Goal: Communication & Community: Ask a question

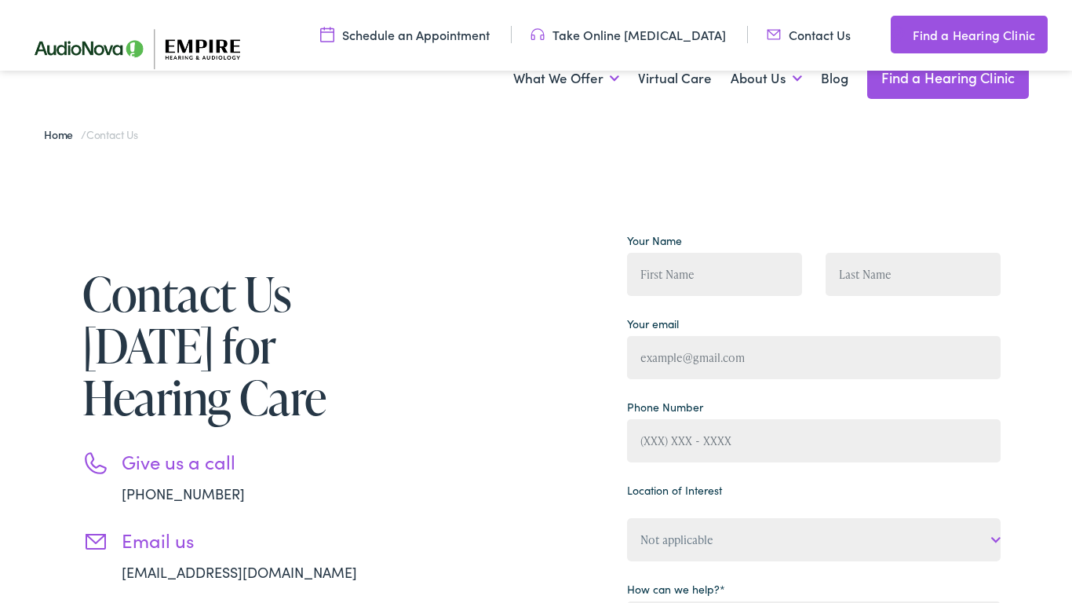
scroll to position [235, 0]
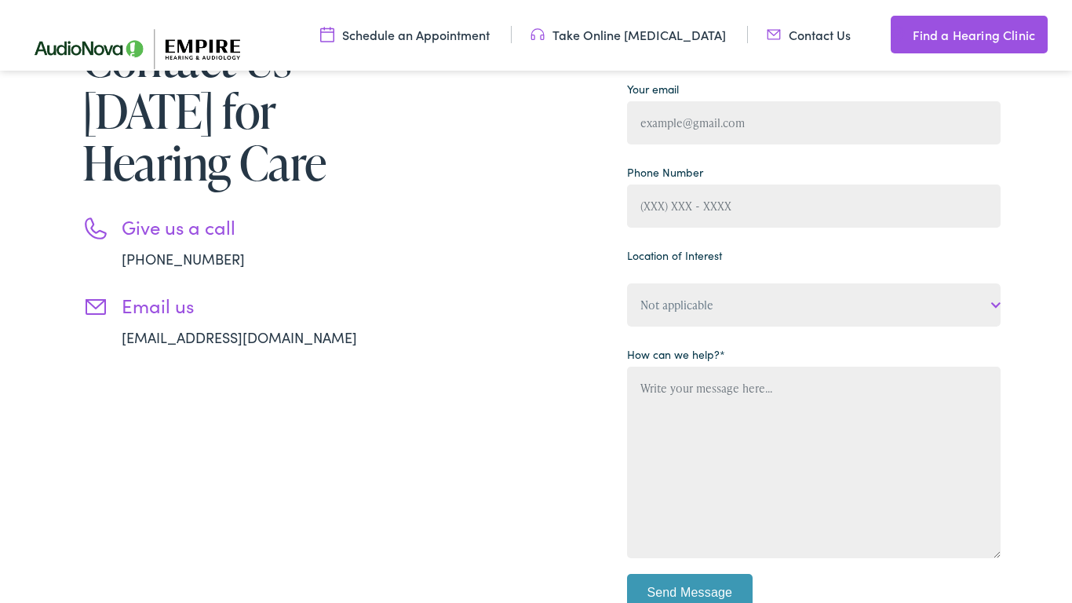
type input "Anna Scott"
type input "a.scott@trustedsupportteam.com"
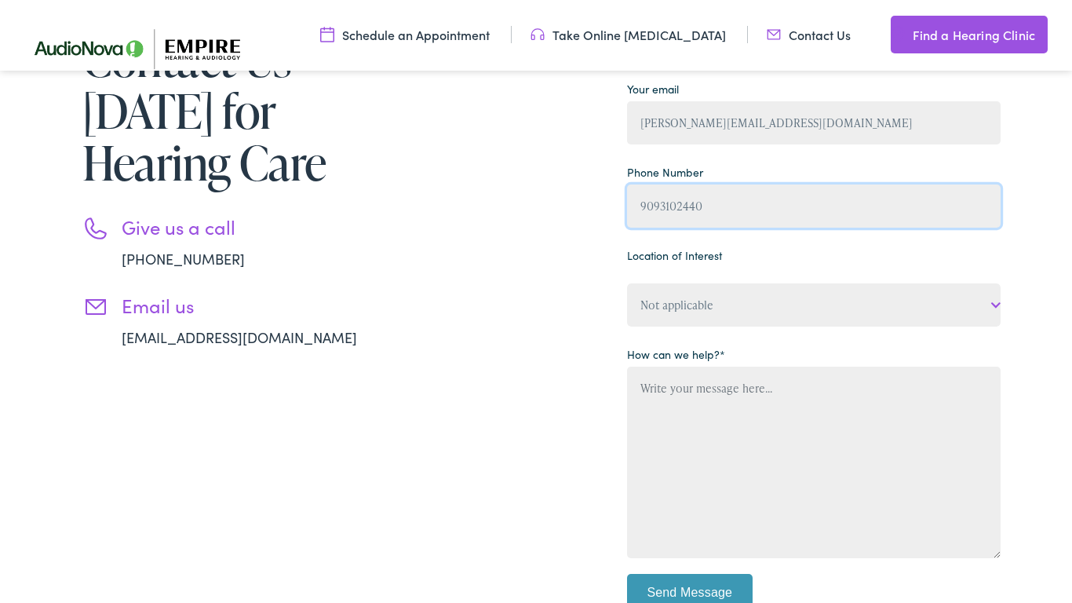
type input "9093102440"
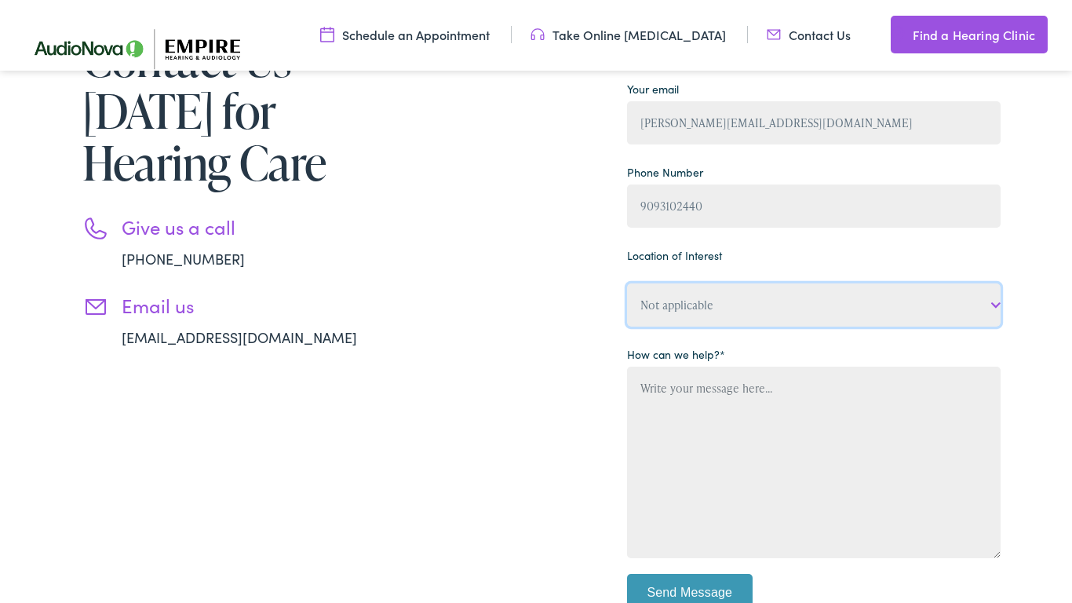
select select "Empire Hearing & Audiology, Albany"
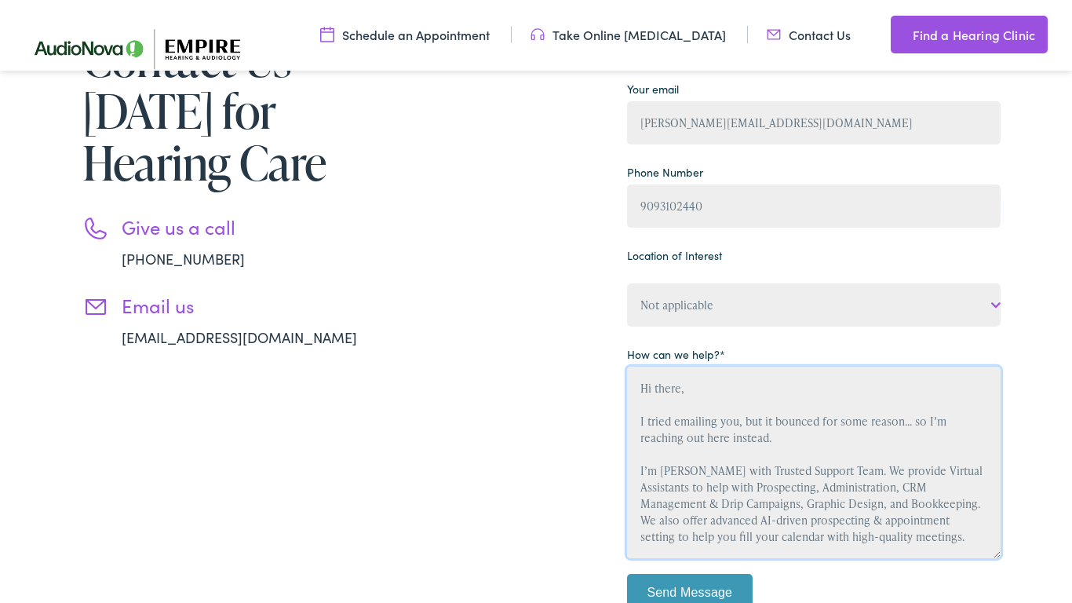
scroll to position [20, 0]
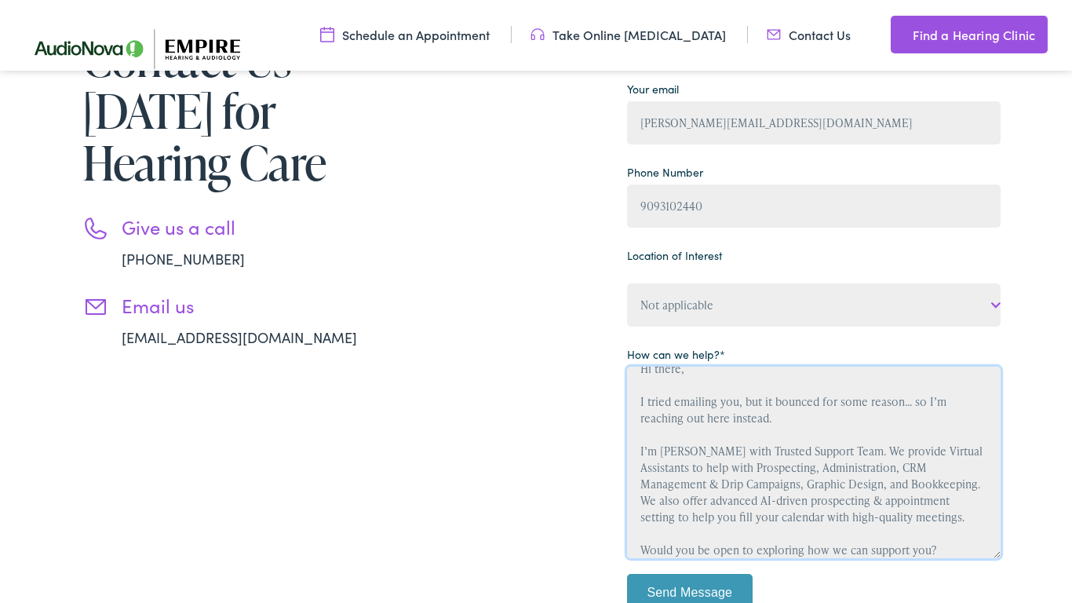
type textarea "Hi there, I tried emailing you, but it bounced for some reason... so I’m reachi…"
click at [689, 583] on input "Send Message" at bounding box center [690, 593] width 126 height 39
